Goal: Transaction & Acquisition: Book appointment/travel/reservation

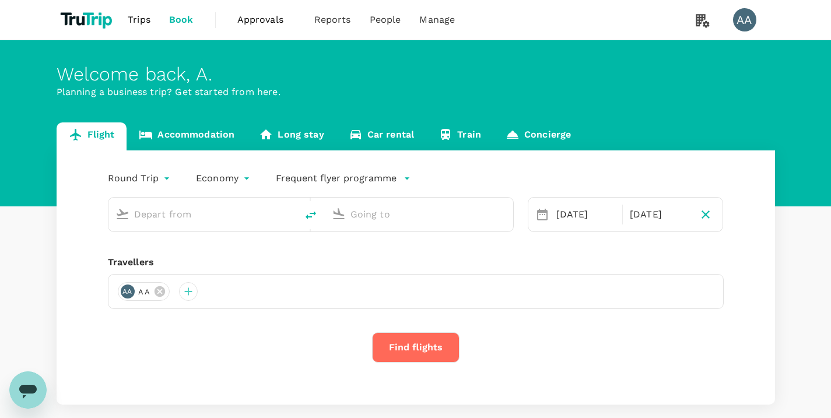
type input "economy-premium-economy"
type input "Ngurah Rai Intl (DPS)"
type input "Soekarno-Hatta Intl (CGK)"
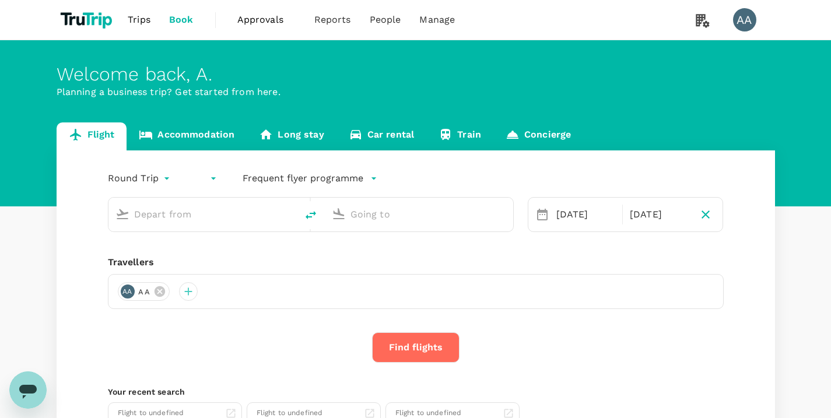
type input "Ngurah Rai Intl (DPS)"
type input "Soekarno-Hatta Intl (CGK)"
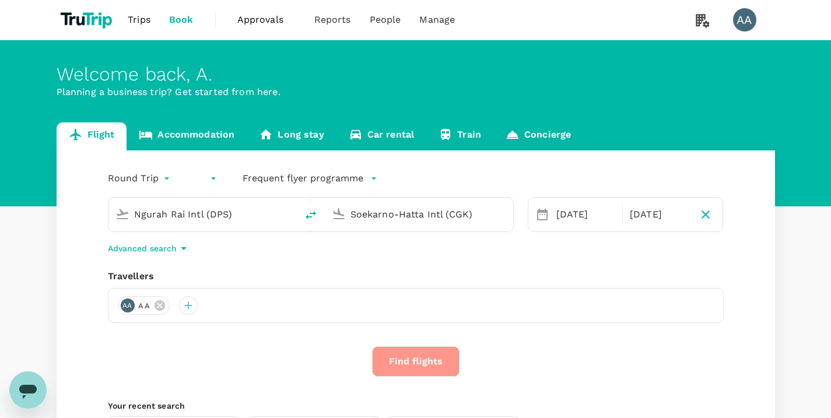
click at [436, 365] on button "Find flights" at bounding box center [416, 362] width 88 height 30
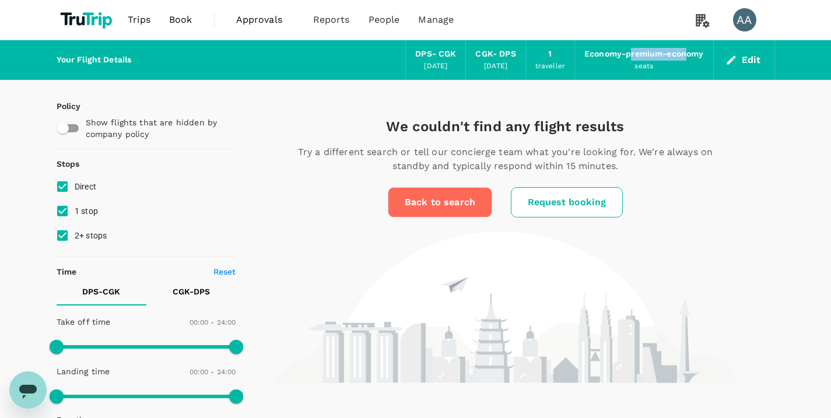
drag, startPoint x: 630, startPoint y: 57, endPoint x: 686, endPoint y: 60, distance: 56.7
click at [686, 60] on div "Economy-premium-economy" at bounding box center [644, 54] width 119 height 13
drag, startPoint x: 710, startPoint y: 60, endPoint x: 596, endPoint y: 51, distance: 114.7
click at [595, 51] on div "Economy-premium-economy seats" at bounding box center [644, 60] width 138 height 40
click at [748, 64] on button "Edit" at bounding box center [745, 60] width 42 height 19
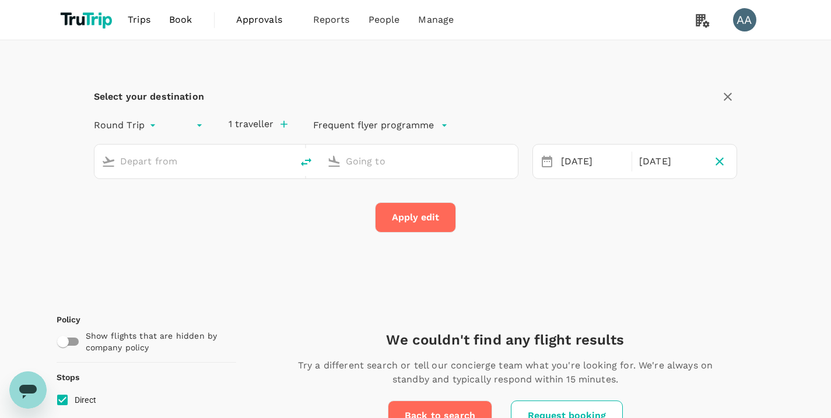
type input "Singapore Changi (SIN)"
type input "Suvarnabhumi Intl (BKK)"
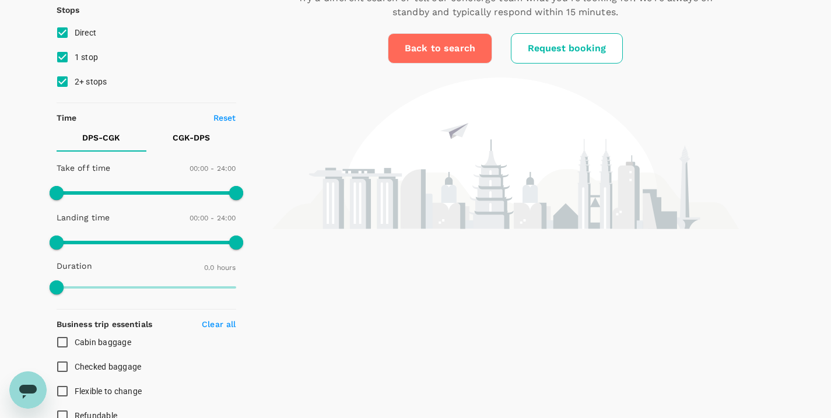
scroll to position [595, 0]
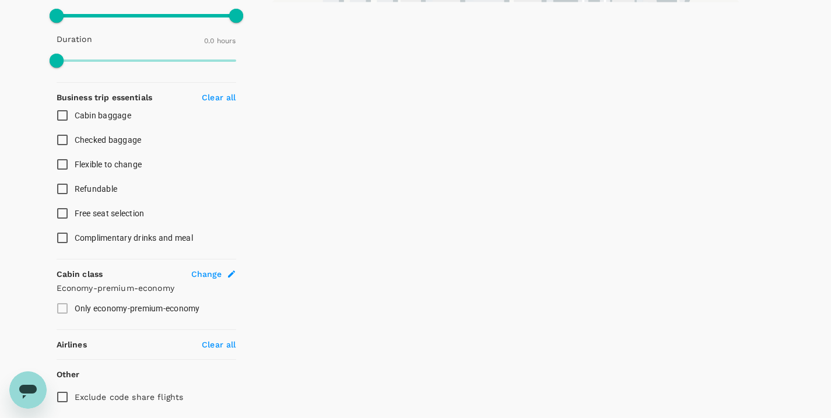
click at [209, 273] on span "Change" at bounding box center [206, 274] width 31 height 12
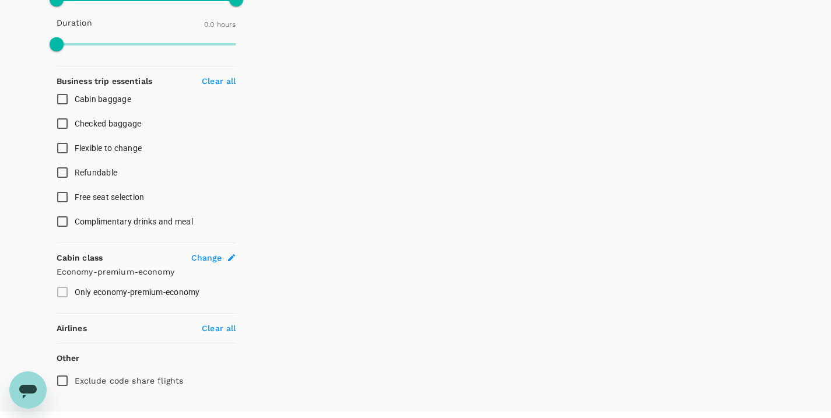
scroll to position [634, 0]
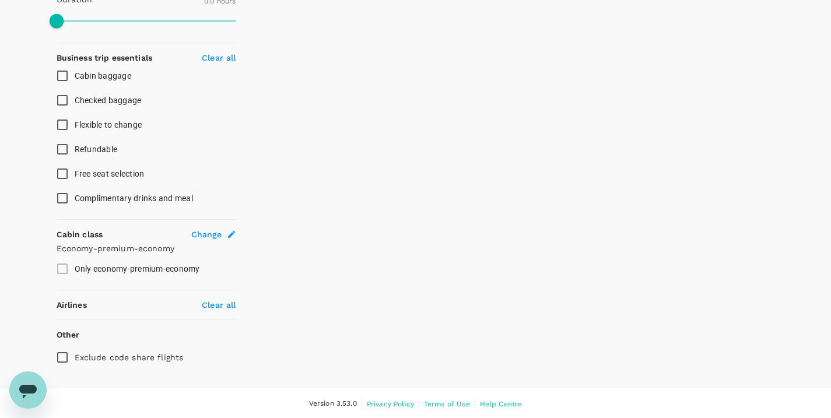
click at [232, 232] on icon at bounding box center [231, 234] width 7 height 7
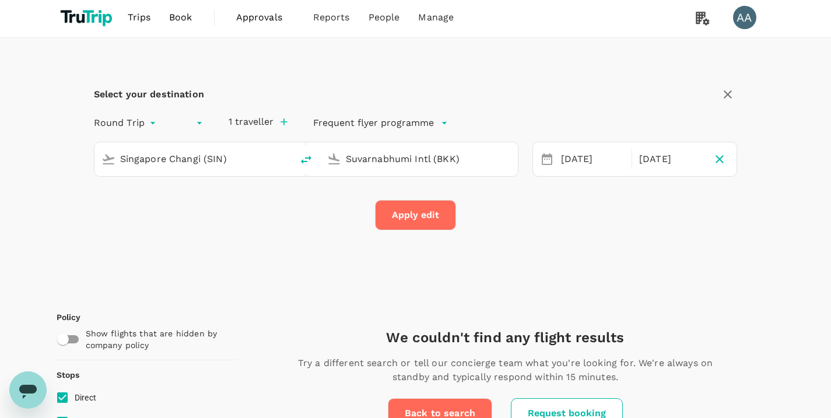
scroll to position [0, 0]
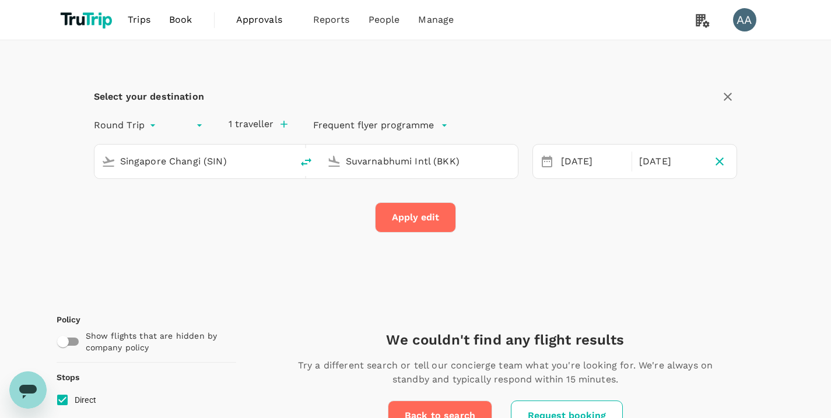
click at [93, 16] on img at bounding box center [88, 20] width 62 height 26
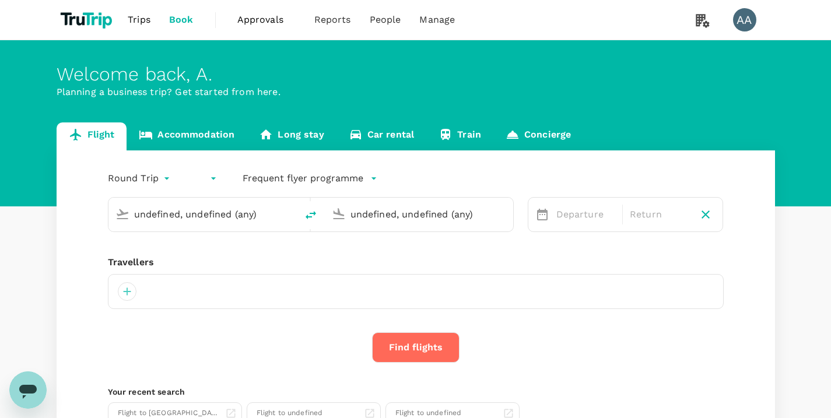
type input "Singapore Changi (SIN)"
type input "Suvarnabhumi Intl (BKK)"
type input "Singapore Changi (SIN)"
type input "Suvarnabhumi Intl (BKK)"
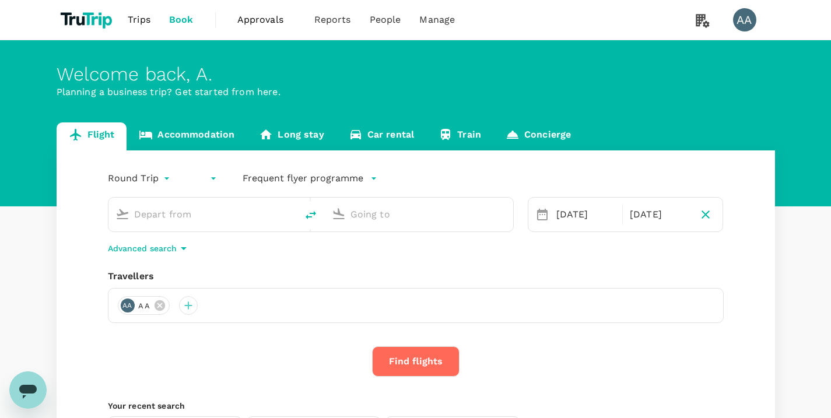
type input "Singapore Changi (SIN)"
type input "Suvarnabhumi Intl (BKK)"
click at [138, 249] on p "Advanced search" at bounding box center [142, 249] width 69 height 12
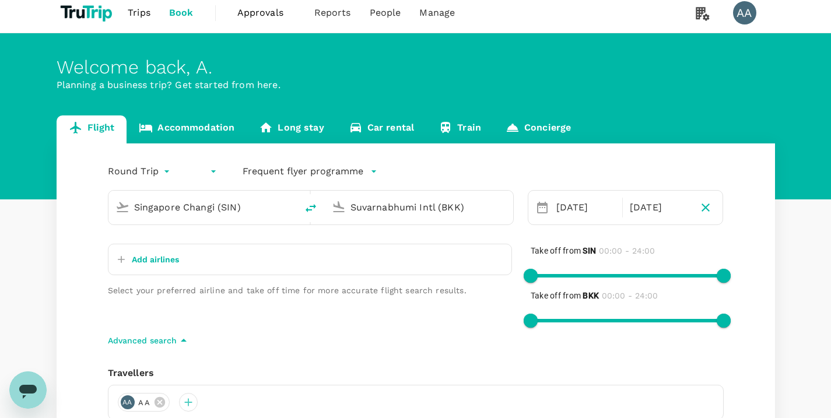
scroll to position [17, 0]
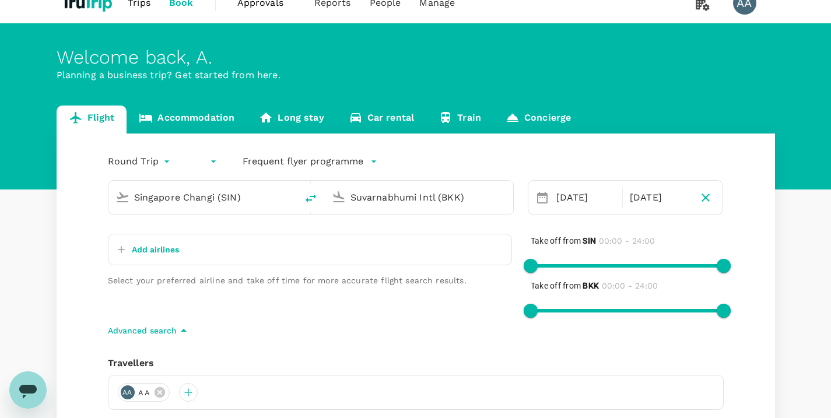
click at [293, 160] on p "Frequent flyer programme" at bounding box center [303, 162] width 121 height 14
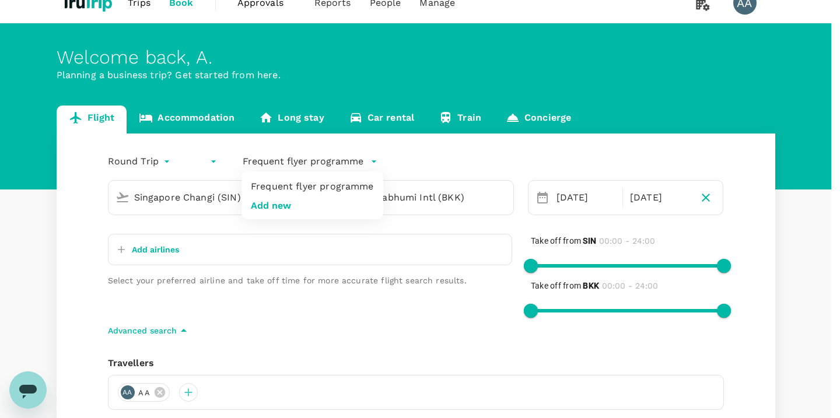
click at [211, 159] on div at bounding box center [420, 209] width 840 height 418
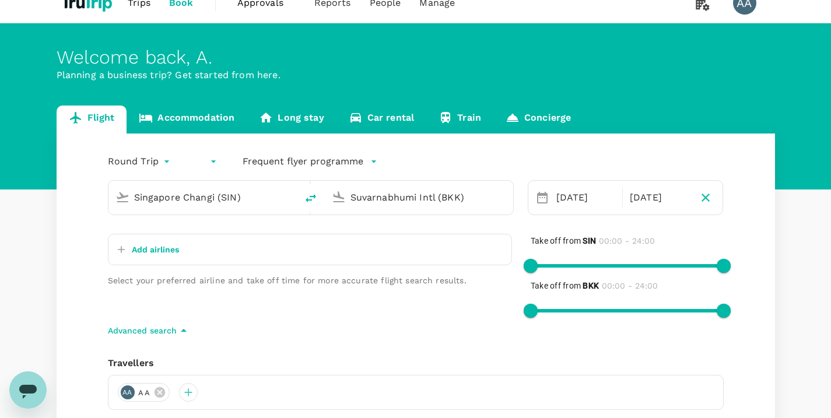
click at [212, 163] on body "Trips Book Approvals 0 Reports People Manage AA Welcome back , A . Planning a b…" at bounding box center [415, 312] width 831 height 659
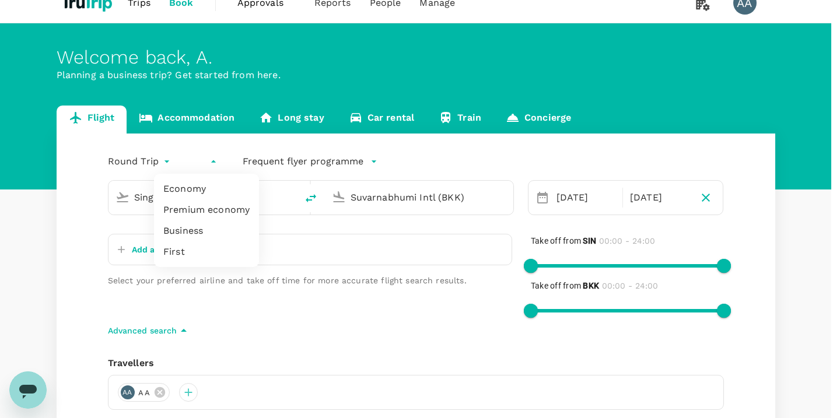
click at [193, 191] on li "Economy" at bounding box center [206, 189] width 105 height 21
type input "economy"
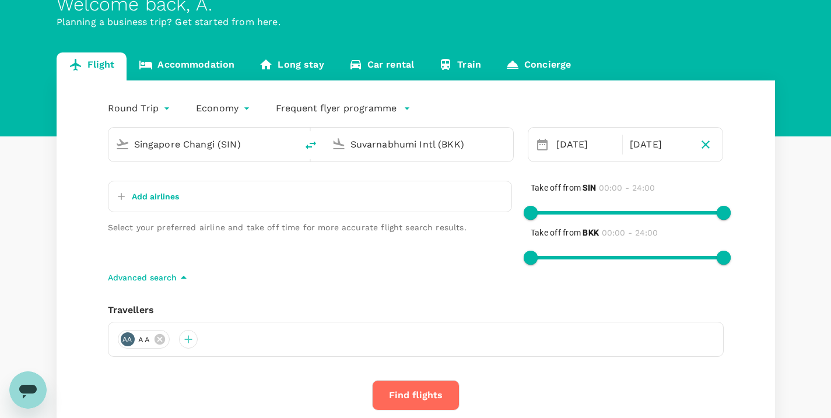
scroll to position [166, 0]
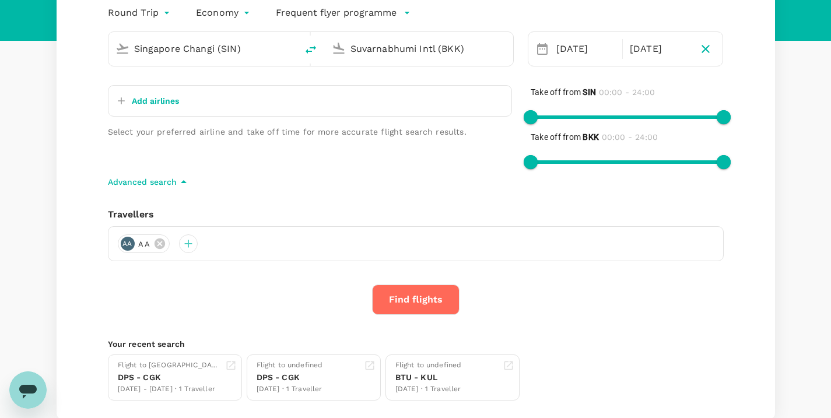
click at [440, 301] on button "Find flights" at bounding box center [416, 300] width 88 height 30
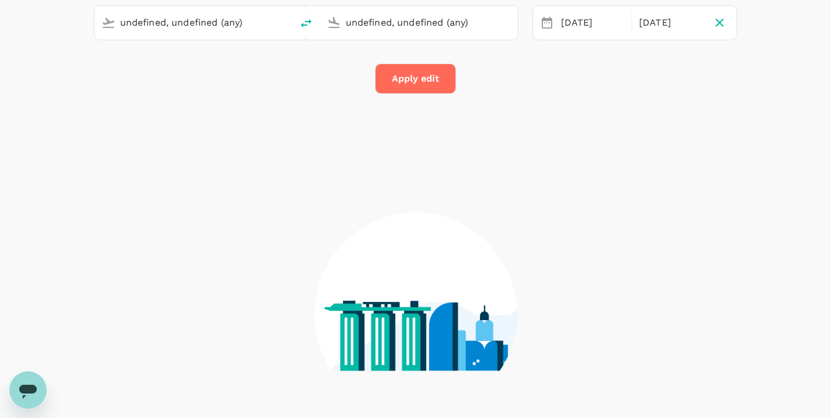
type input "Ngurah Rai Intl (DPS)"
type input "Soekarno-Hatta Intl (CGK)"
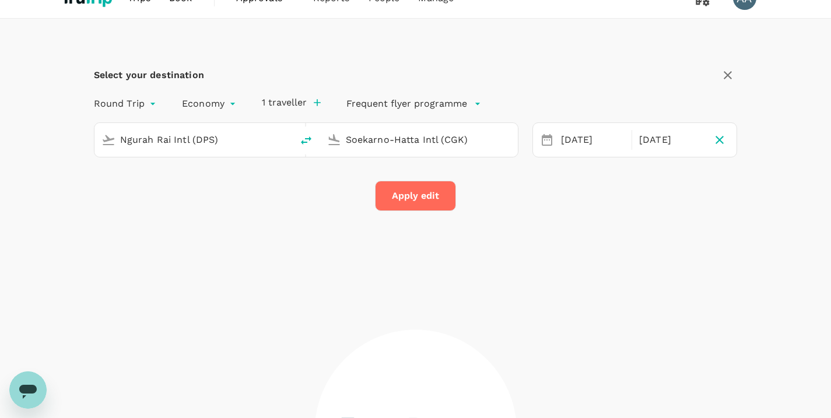
type input "Singapore Changi (SIN)"
type input "Suvarnabhumi Intl (BKK)"
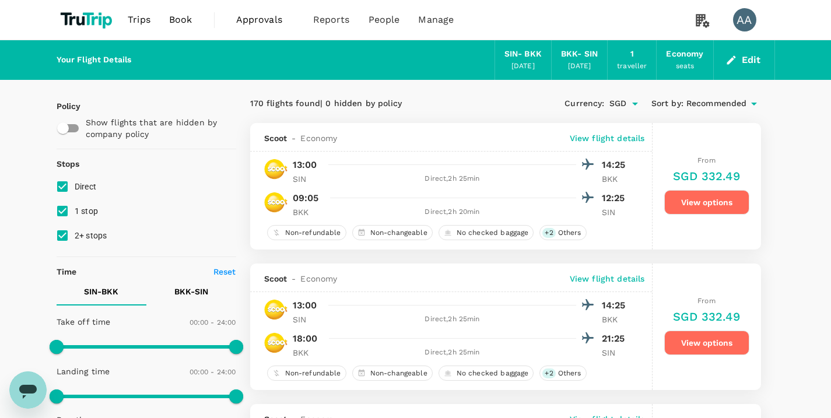
click at [64, 186] on input "Direct" at bounding box center [62, 186] width 25 height 25
checkbox input "false"
click at [65, 229] on input "2+ stops" at bounding box center [62, 235] width 25 height 25
checkbox input "false"
click at [65, 204] on input "1 stop" at bounding box center [62, 211] width 25 height 25
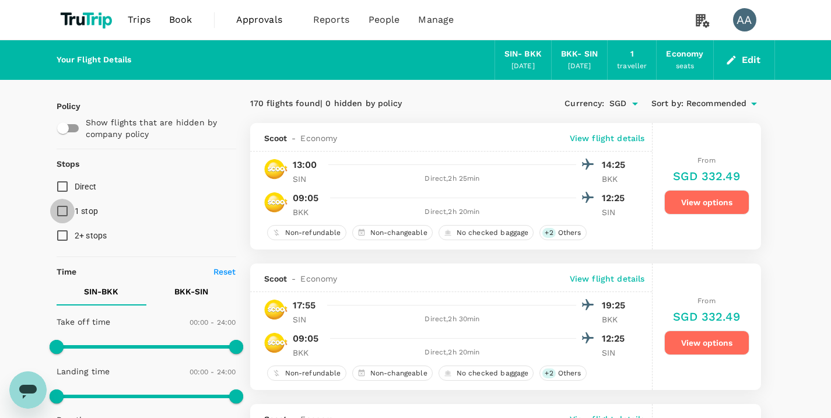
click at [68, 208] on input "1 stop" at bounding box center [62, 211] width 25 height 25
checkbox input "true"
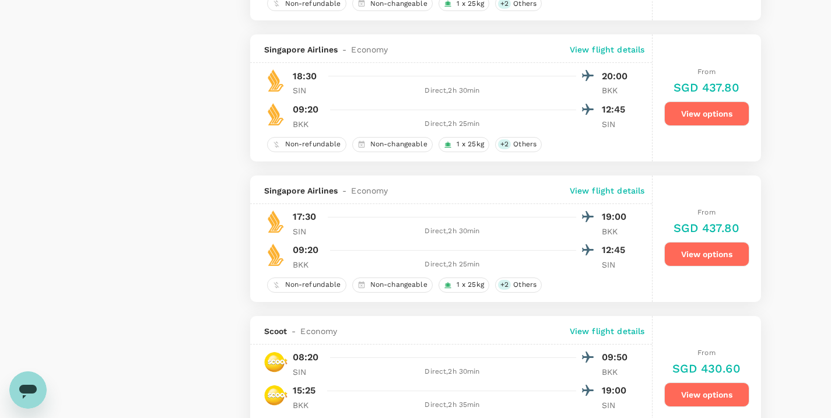
scroll to position [2753, 0]
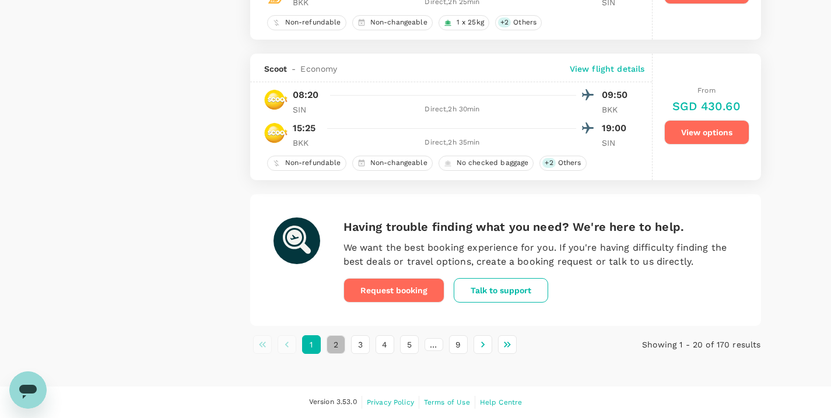
click at [337, 344] on button "2" at bounding box center [336, 345] width 19 height 19
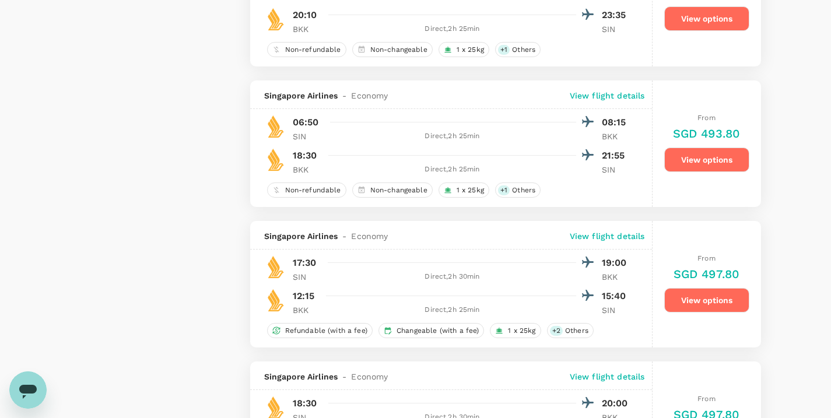
scroll to position [2221, 0]
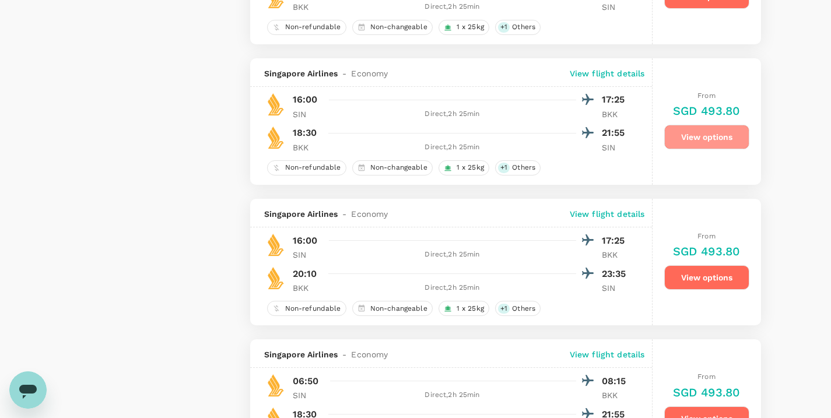
click at [712, 147] on button "View options" at bounding box center [707, 137] width 85 height 25
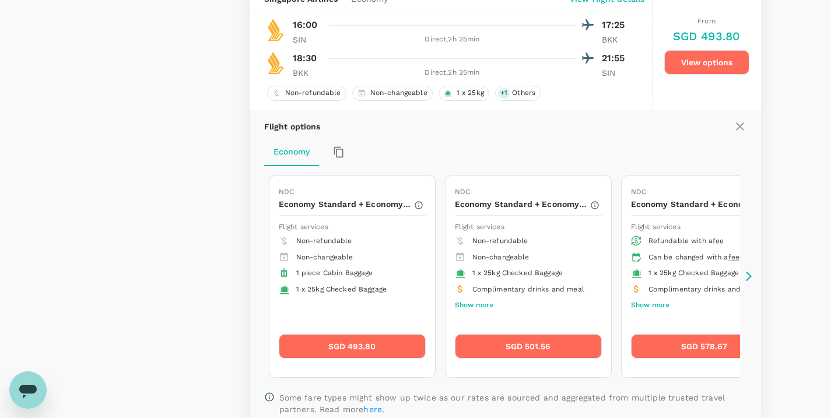
scroll to position [2297, 0]
click at [751, 282] on icon at bounding box center [749, 276] width 12 height 12
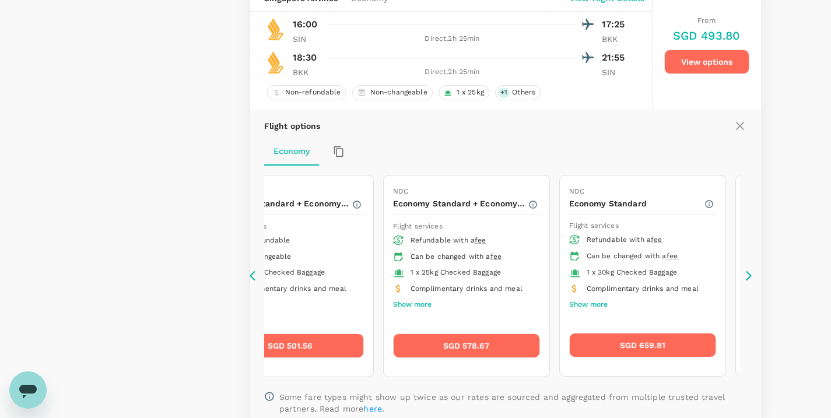
click at [751, 282] on icon at bounding box center [749, 276] width 12 height 12
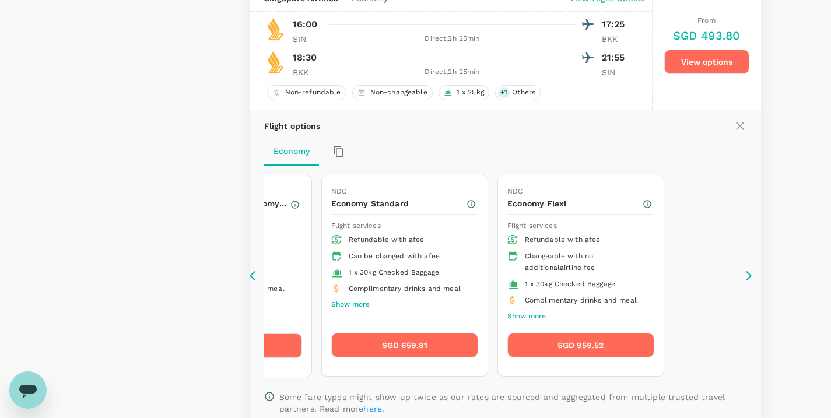
click at [751, 282] on icon at bounding box center [749, 276] width 12 height 12
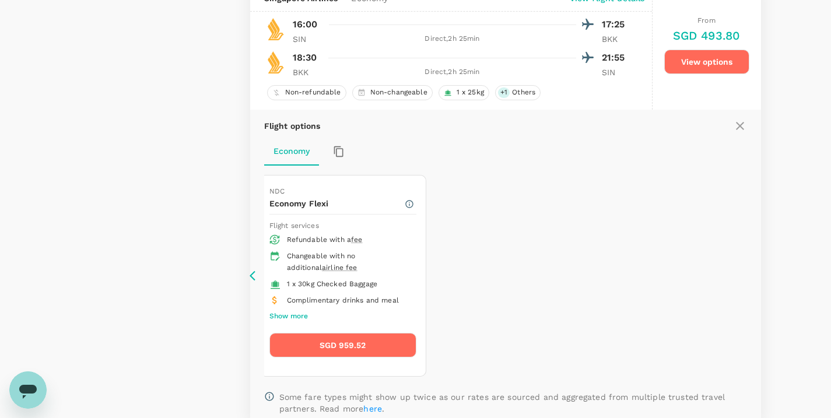
click at [256, 282] on icon at bounding box center [256, 276] width 12 height 12
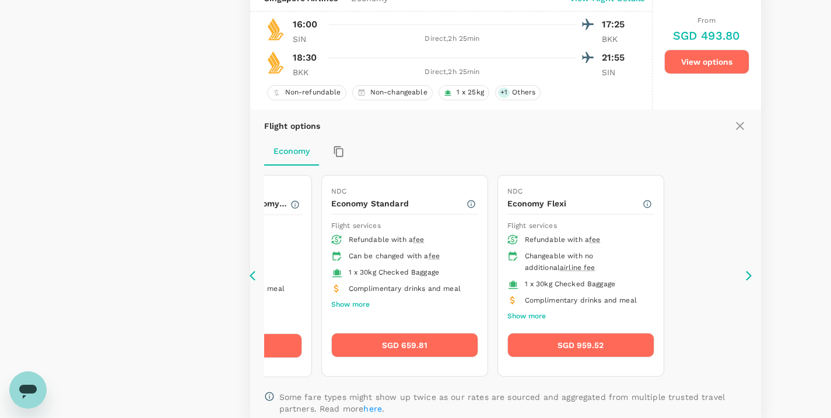
click at [256, 282] on icon at bounding box center [256, 276] width 12 height 12
click at [253, 282] on icon at bounding box center [256, 276] width 12 height 12
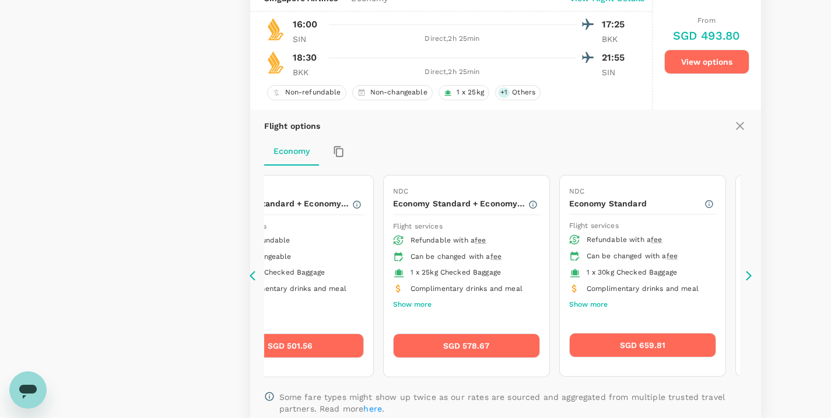
click at [253, 282] on icon at bounding box center [256, 276] width 12 height 12
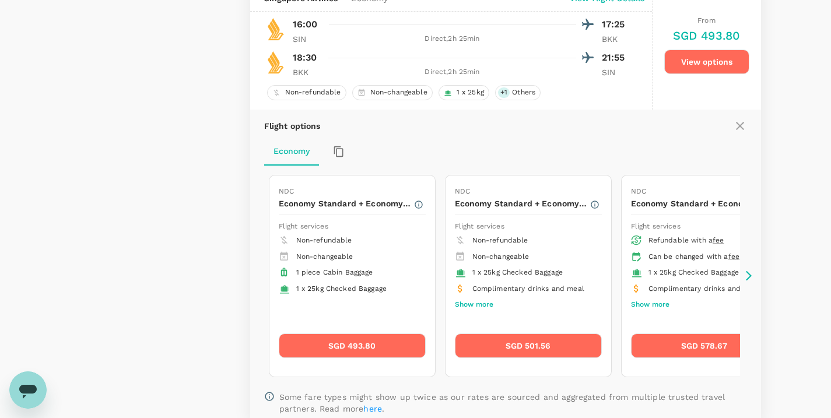
click at [747, 282] on icon at bounding box center [749, 276] width 12 height 12
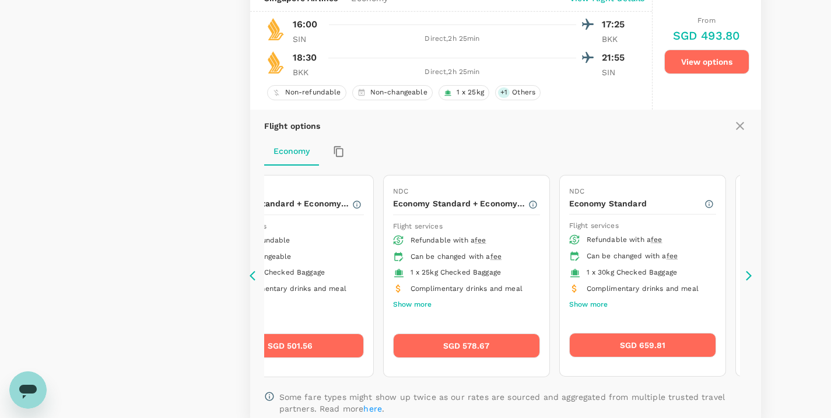
click at [747, 282] on icon at bounding box center [749, 276] width 12 height 12
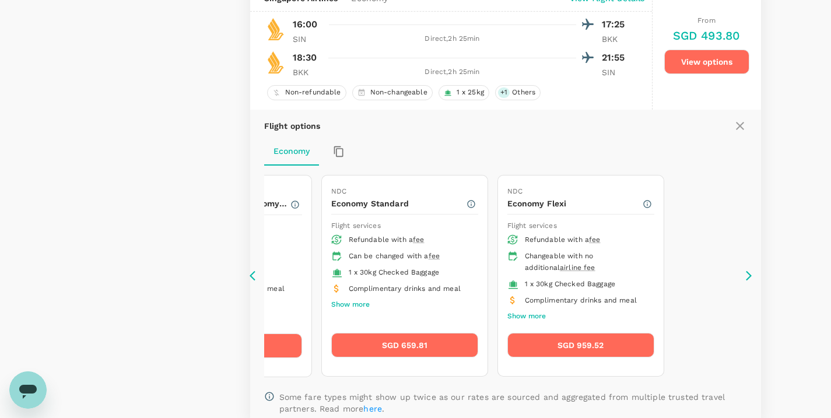
click at [254, 280] on icon at bounding box center [253, 276] width 6 height 10
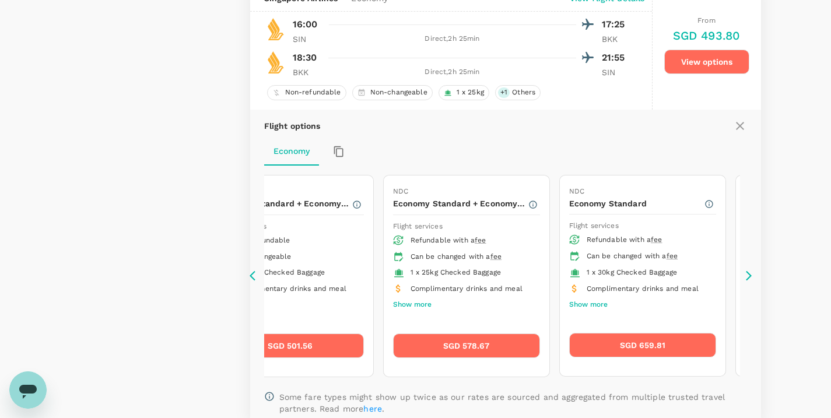
click at [254, 280] on icon at bounding box center [253, 276] width 6 height 10
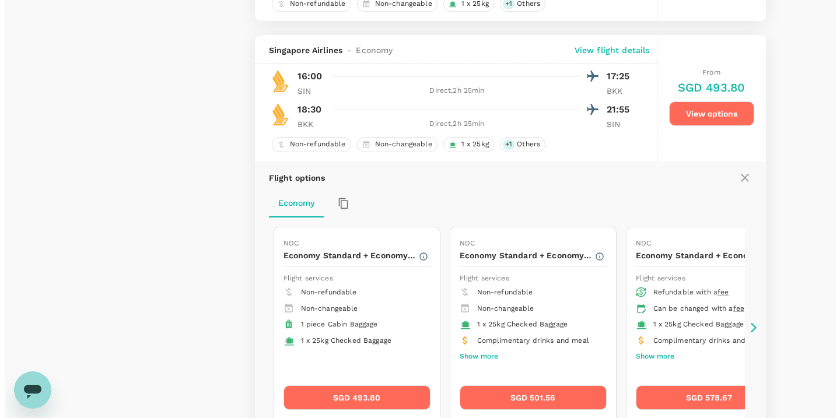
scroll to position [2172, 0]
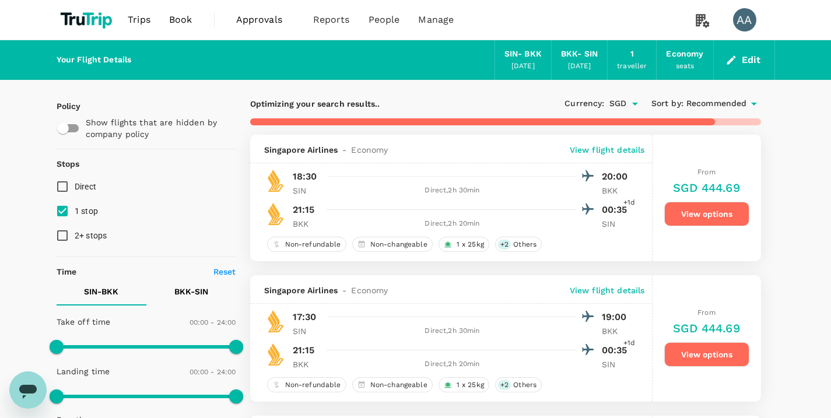
type input "SGD"
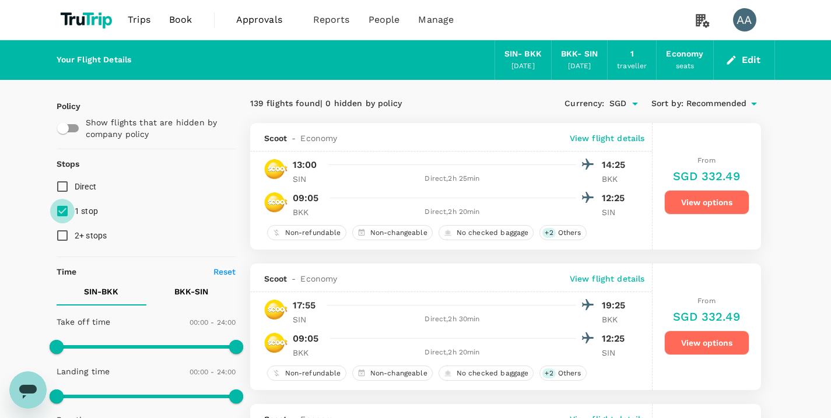
click at [60, 208] on input "1 stop" at bounding box center [62, 211] width 25 height 25
checkbox input "false"
click at [60, 233] on input "2+ stops" at bounding box center [62, 235] width 25 height 25
checkbox input "true"
drag, startPoint x: 308, startPoint y: 181, endPoint x: 297, endPoint y: 179, distance: 11.2
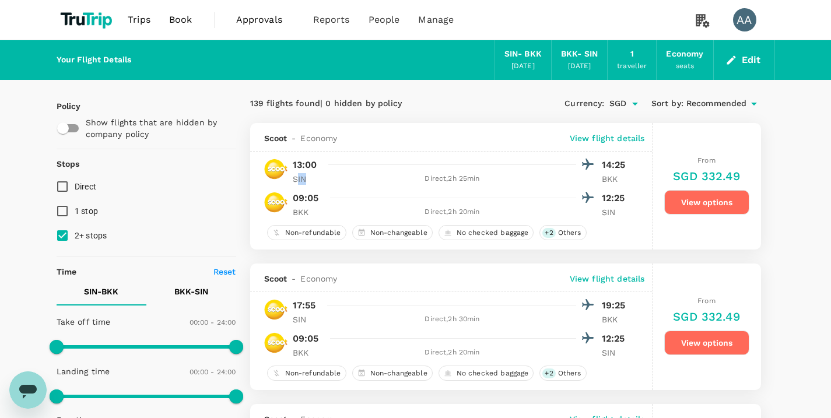
click at [297, 179] on p "SIN" at bounding box center [307, 179] width 29 height 12
click at [97, 21] on img at bounding box center [88, 20] width 62 height 26
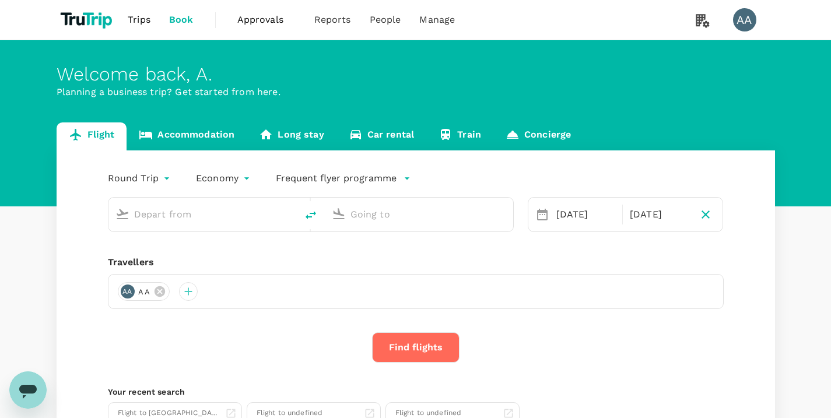
type input "Singapore Changi (SIN)"
type input "Suvarnabhumi Intl (BKK)"
type input "Singapore Changi (SIN)"
type input "Suvarnabhumi Intl (BKK)"
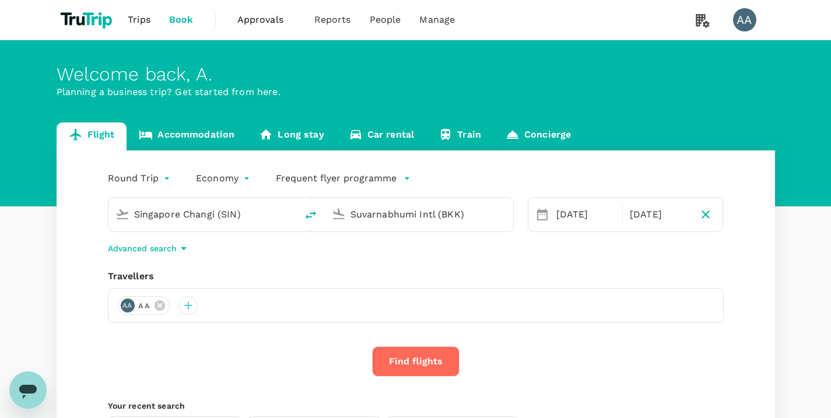
click at [237, 179] on body "Trips Book Approvals 0 Reports People Manage AA Welcome back , A . Planning a b…" at bounding box center [415, 277] width 831 height 555
